Goal: Information Seeking & Learning: Compare options

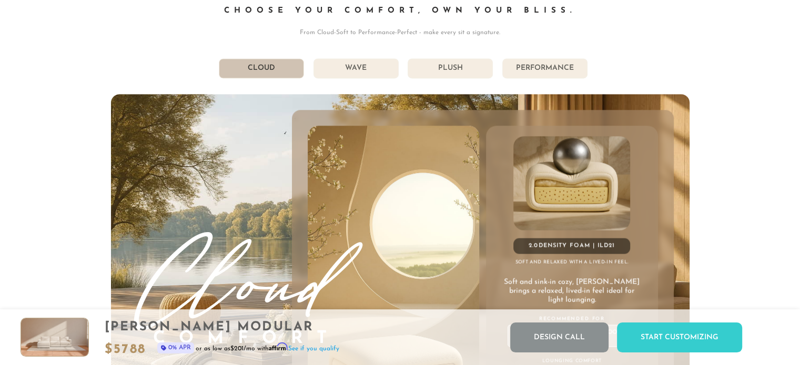
scroll to position [5692, 0]
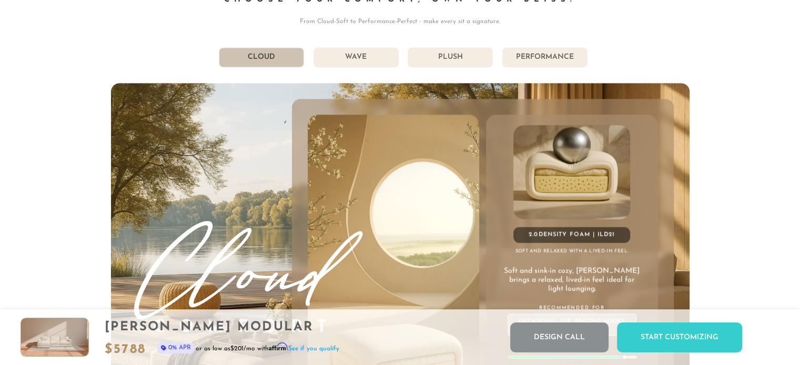
click at [353, 50] on li "Wave" at bounding box center [355, 57] width 85 height 20
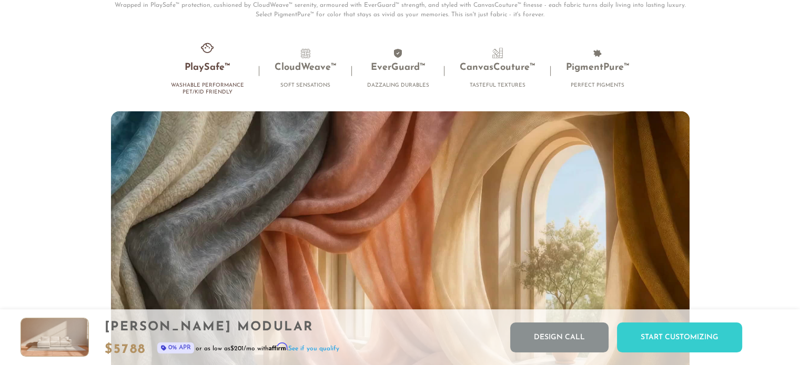
scroll to position [6803, 0]
click at [211, 69] on h3 "PlaySafe™" at bounding box center [207, 68] width 73 height 12
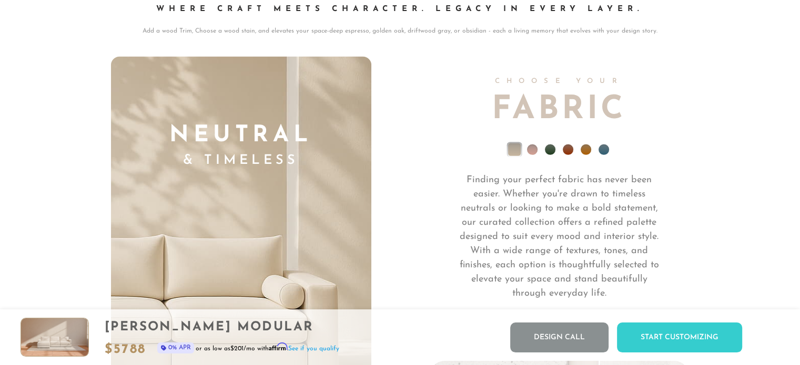
scroll to position [7331, 0]
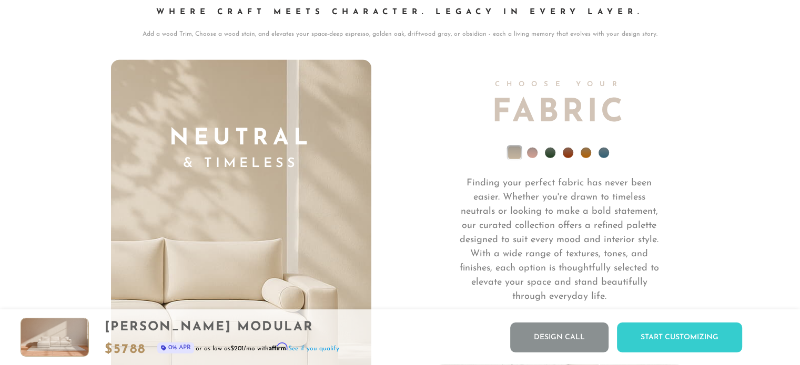
click at [513, 152] on li at bounding box center [514, 153] width 13 height 13
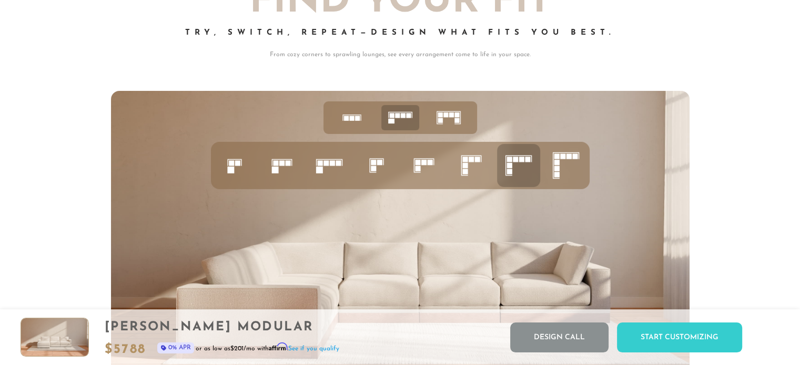
scroll to position [4117, 0]
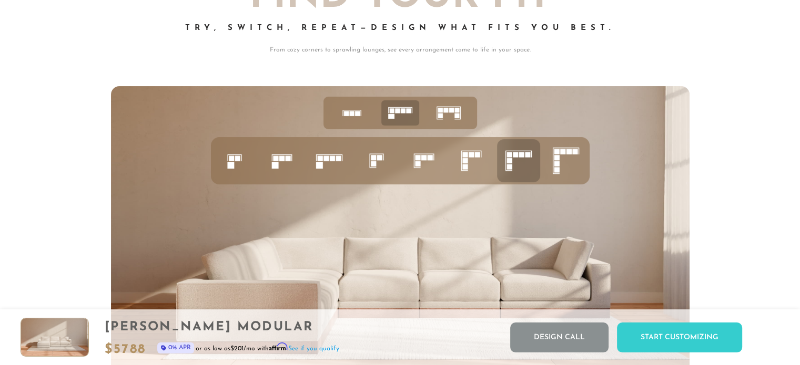
click at [328, 160] on rect at bounding box center [325, 158] width 5 height 5
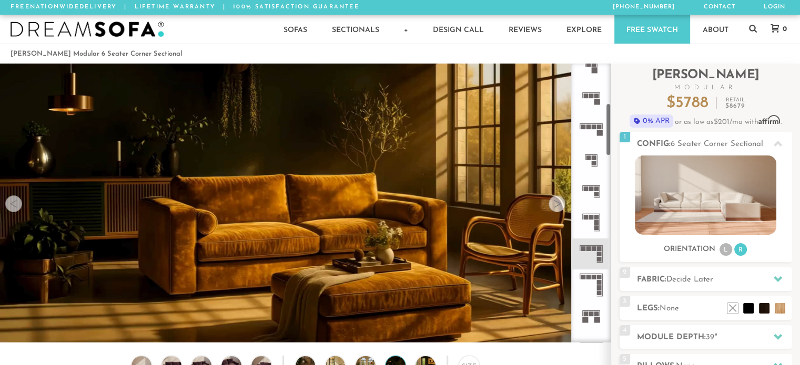
scroll to position [216, 0]
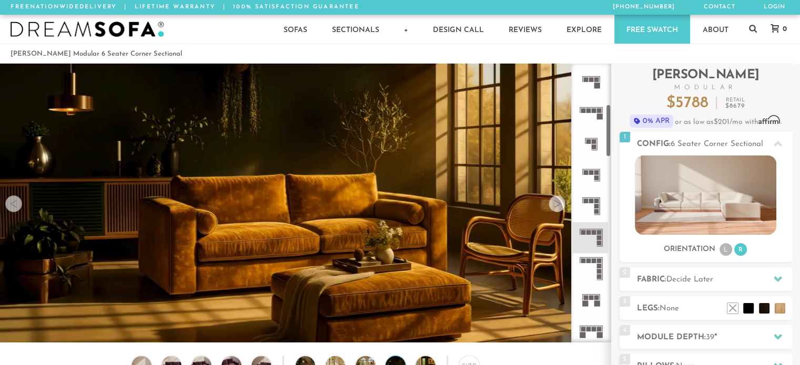
click at [593, 167] on icon at bounding box center [590, 175] width 31 height 31
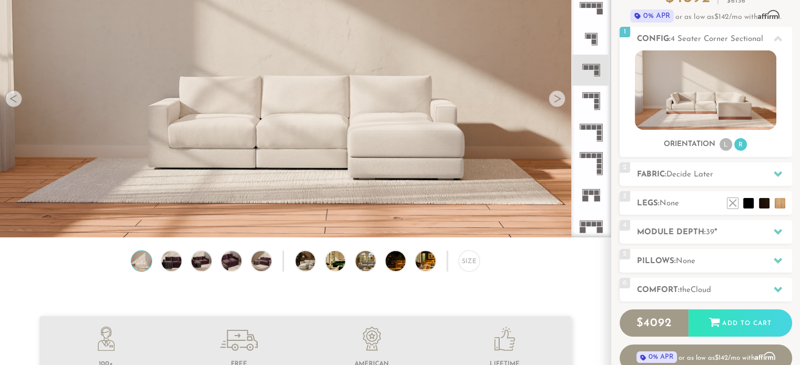
scroll to position [106, 0]
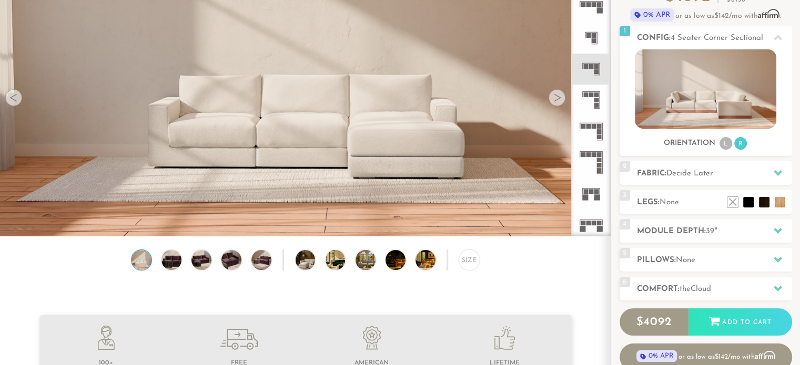
click at [557, 96] on div at bounding box center [556, 97] width 17 height 17
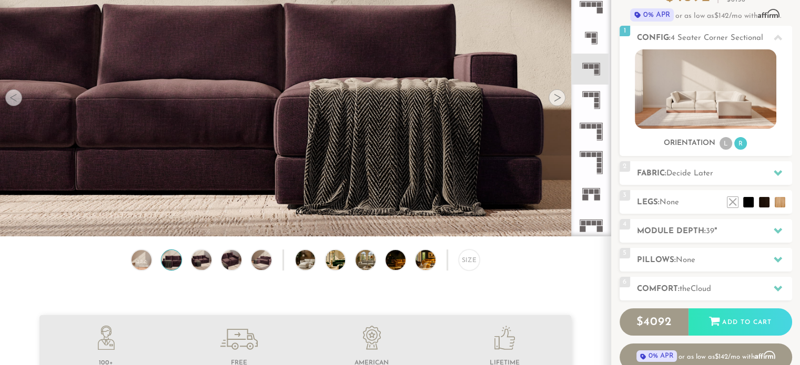
click at [557, 96] on div at bounding box center [556, 97] width 17 height 17
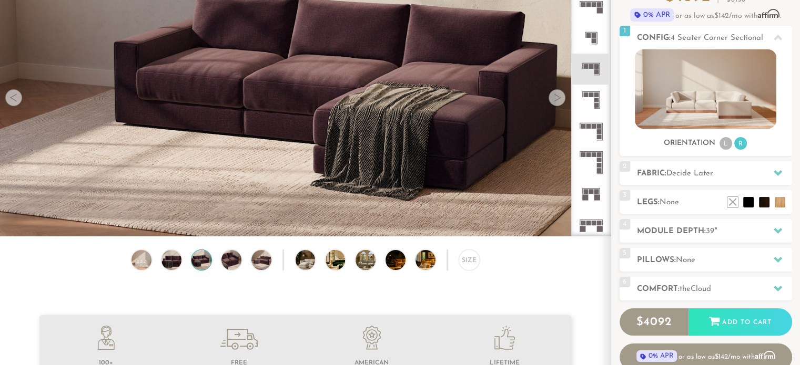
click at [557, 96] on div at bounding box center [556, 97] width 17 height 17
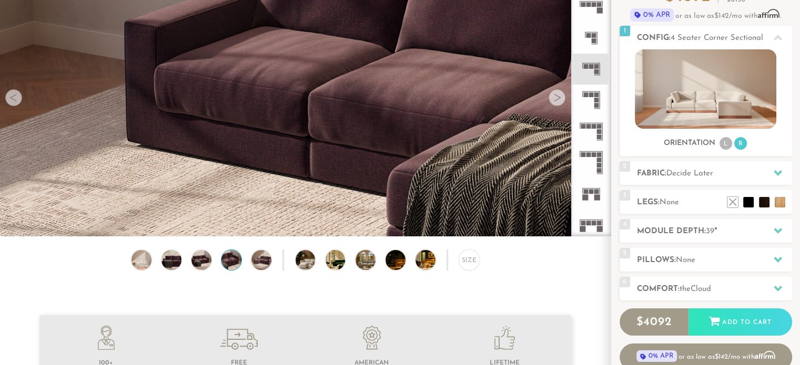
click at [557, 96] on div at bounding box center [556, 97] width 17 height 17
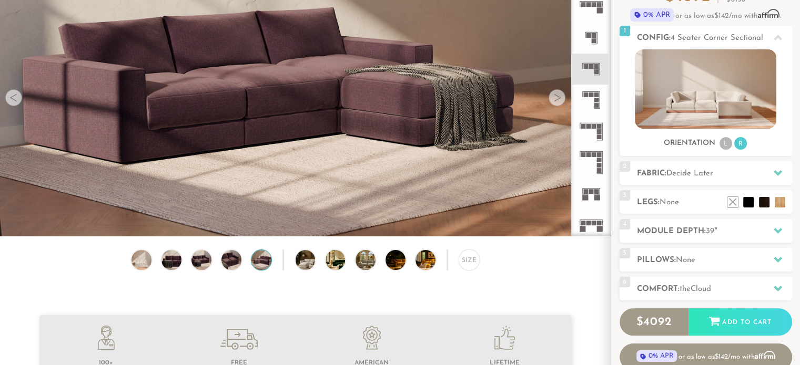
click at [557, 96] on div at bounding box center [556, 97] width 17 height 17
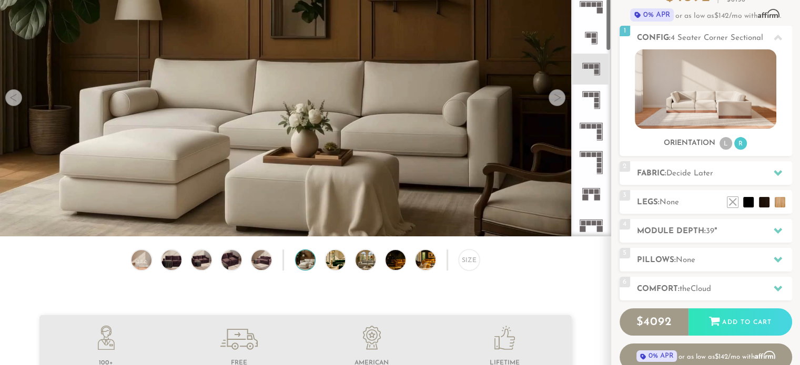
click at [591, 66] on rect at bounding box center [591, 66] width 5 height 5
click at [473, 259] on div "Size" at bounding box center [469, 260] width 21 height 21
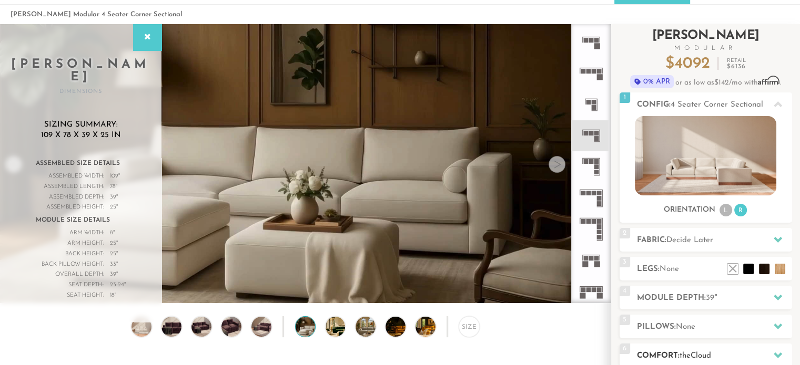
scroll to position [33, 0]
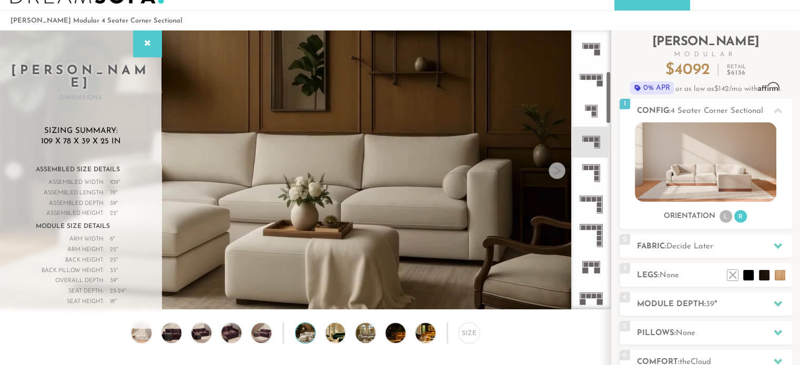
click at [593, 168] on icon at bounding box center [590, 173] width 31 height 31
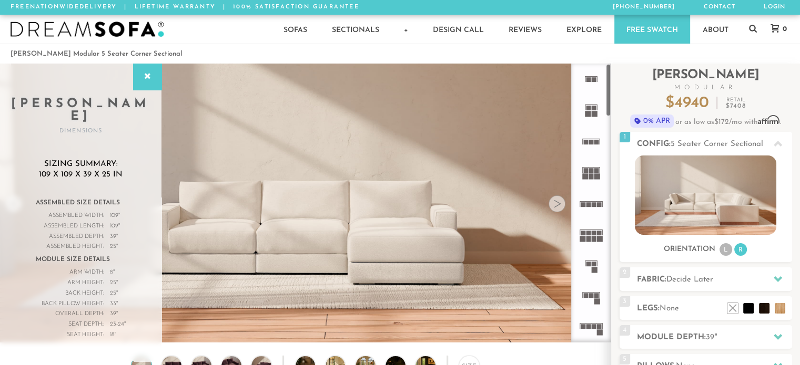
click at [586, 290] on icon at bounding box center [590, 297] width 31 height 31
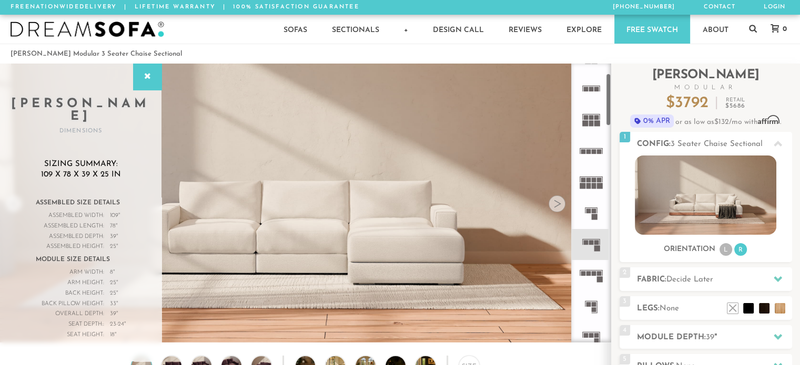
scroll to position [53, 0]
click at [592, 276] on rect at bounding box center [594, 274] width 5 height 5
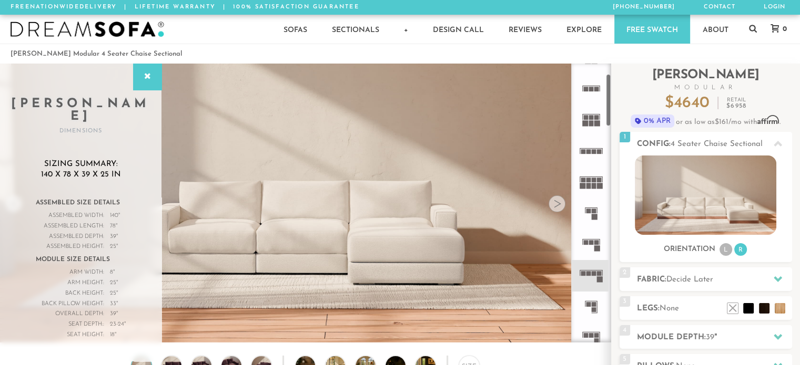
click at [594, 268] on icon at bounding box center [590, 275] width 31 height 31
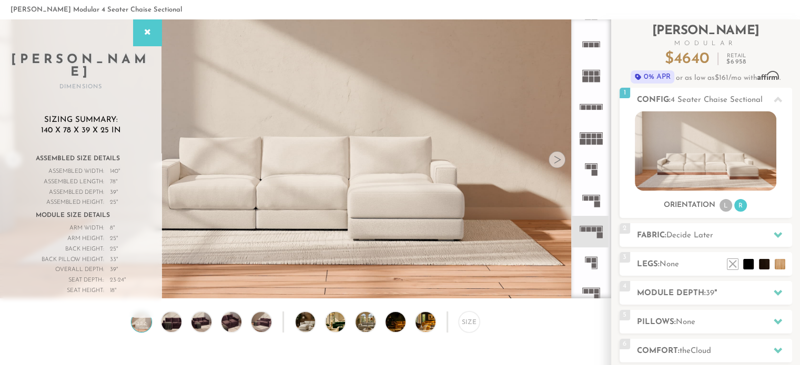
scroll to position [54, 0]
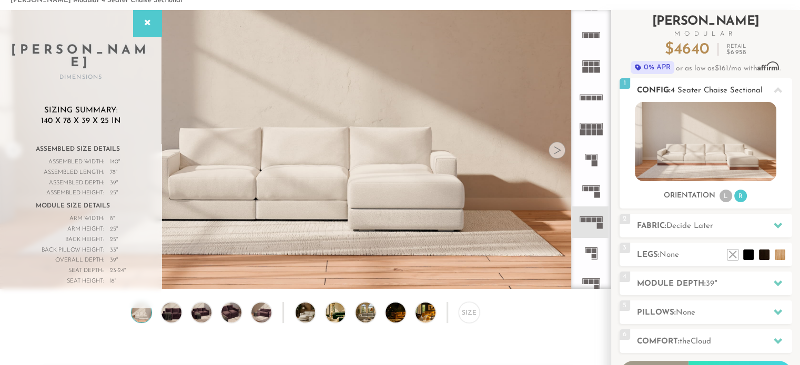
click at [740, 194] on li "R" at bounding box center [740, 196] width 13 height 13
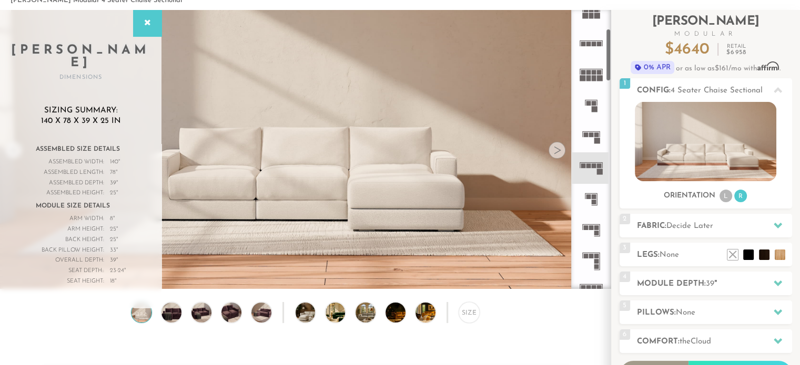
scroll to position [108, 0]
click at [594, 256] on rect at bounding box center [596, 255] width 5 height 5
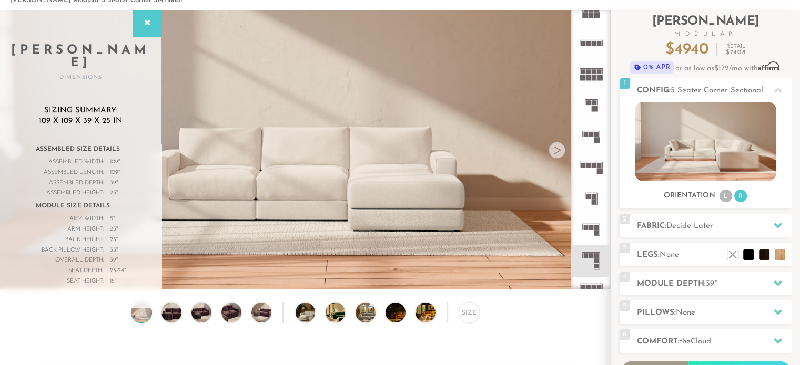
click at [595, 229] on rect at bounding box center [596, 227] width 5 height 5
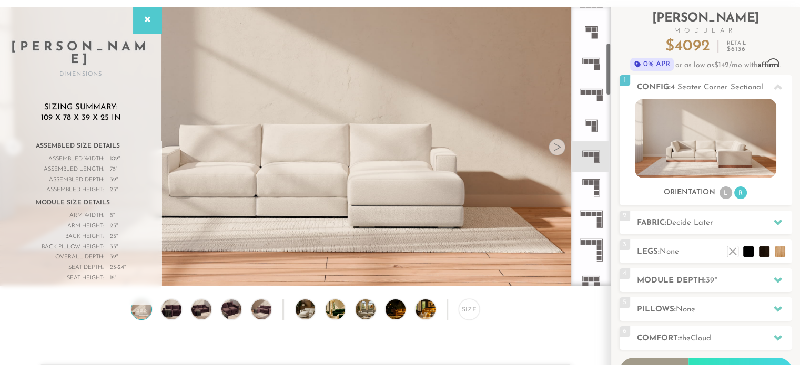
scroll to position [189, 0]
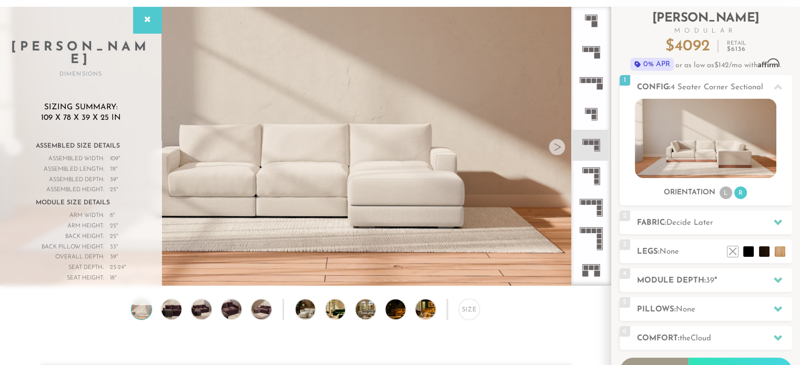
drag, startPoint x: 608, startPoint y: 177, endPoint x: 602, endPoint y: 69, distance: 108.0
click at [602, 69] on div at bounding box center [591, 146] width 40 height 279
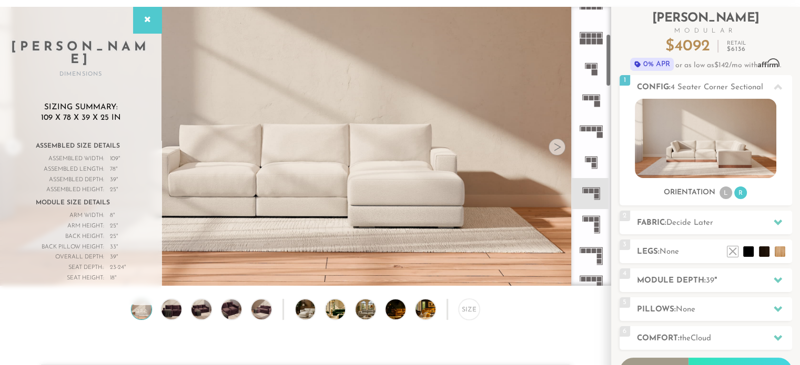
scroll to position [140, 0]
click at [595, 100] on rect at bounding box center [596, 99] width 5 height 5
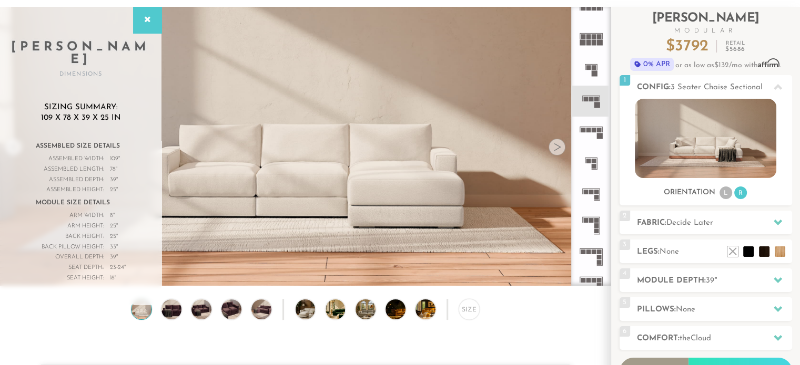
click at [594, 128] on rect at bounding box center [594, 130] width 5 height 5
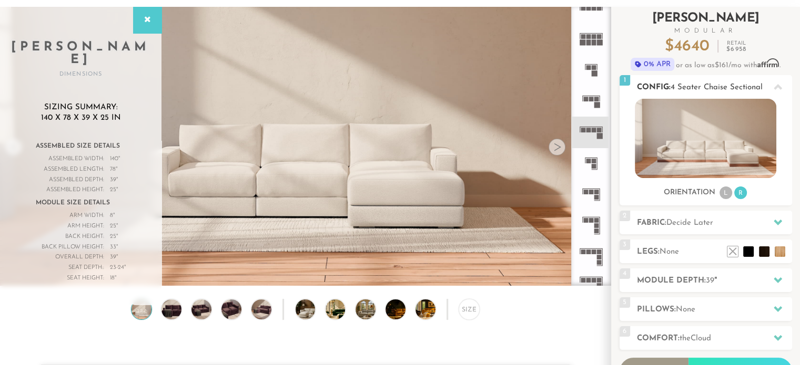
click at [739, 189] on li "R" at bounding box center [740, 193] width 13 height 13
click at [776, 218] on icon at bounding box center [778, 222] width 8 height 8
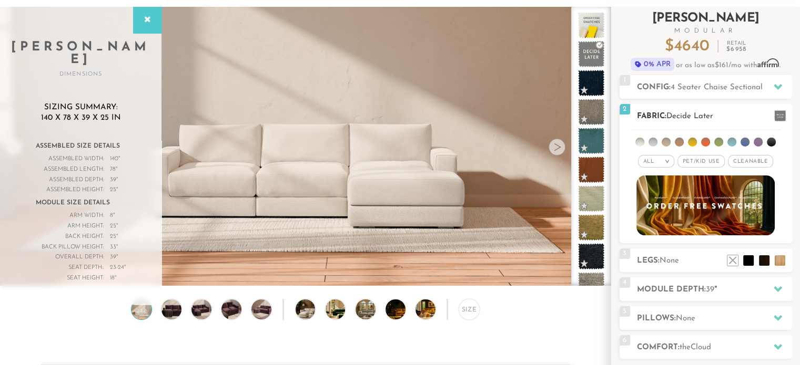
click at [750, 160] on span "Cleanable x" at bounding box center [750, 161] width 45 height 13
click at [695, 160] on span "Pet/Kid Use x" at bounding box center [696, 161] width 47 height 13
click at [665, 139] on li at bounding box center [666, 142] width 9 height 9
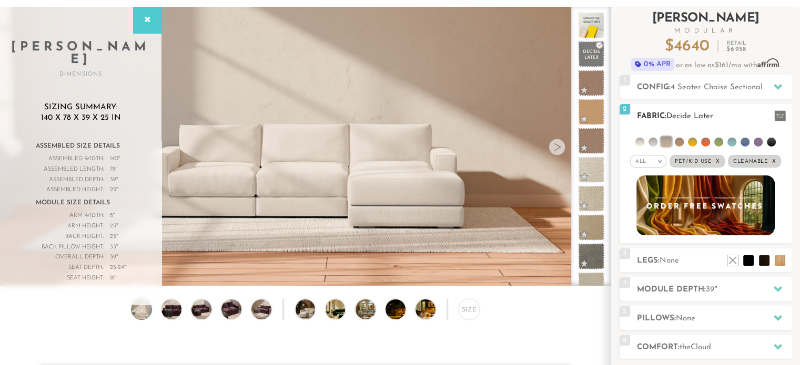
click at [669, 139] on li at bounding box center [666, 142] width 11 height 11
